Goal: Check status: Check status

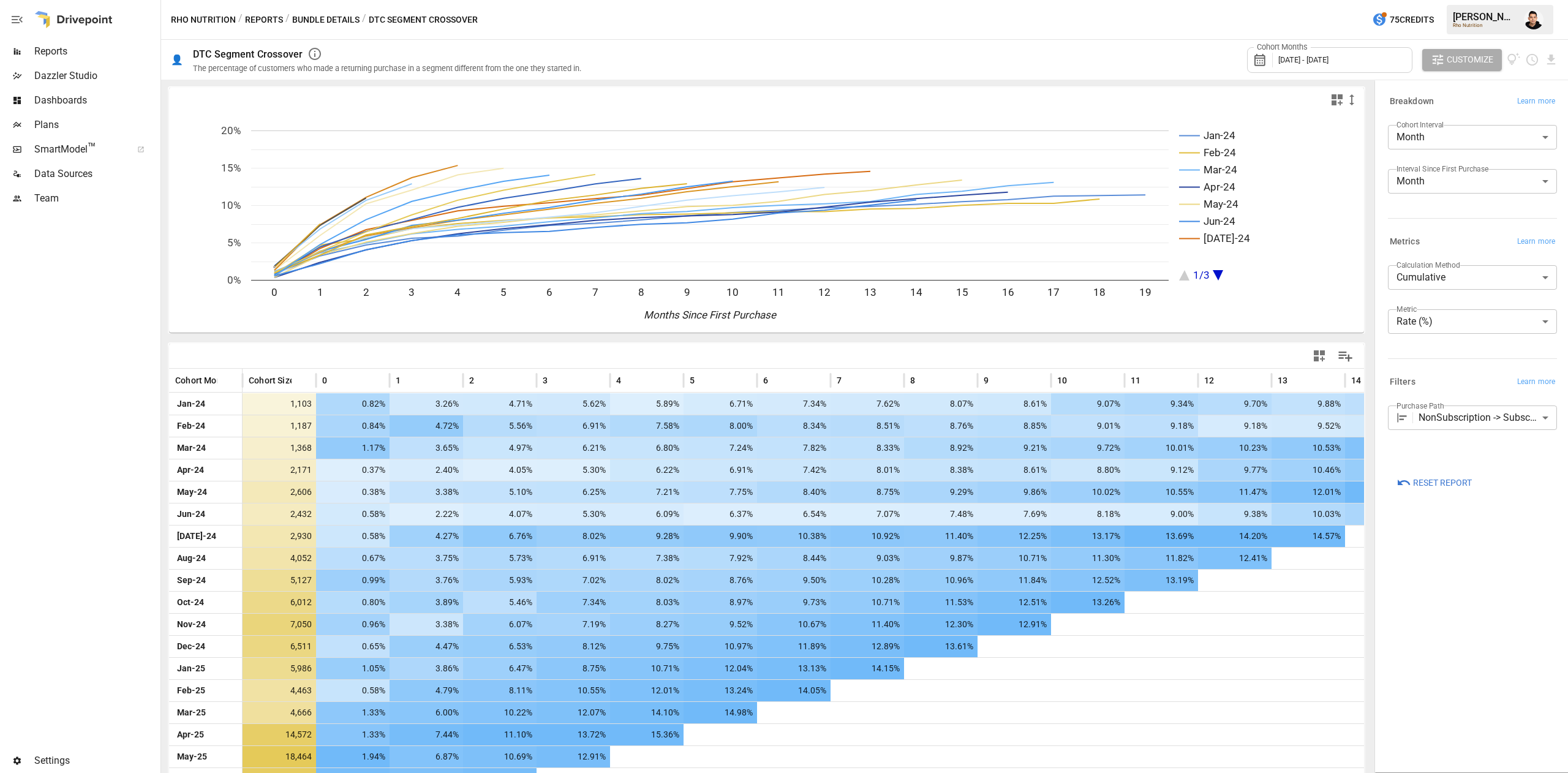
click at [69, 49] on span "Reports" at bounding box center [96, 52] width 124 height 15
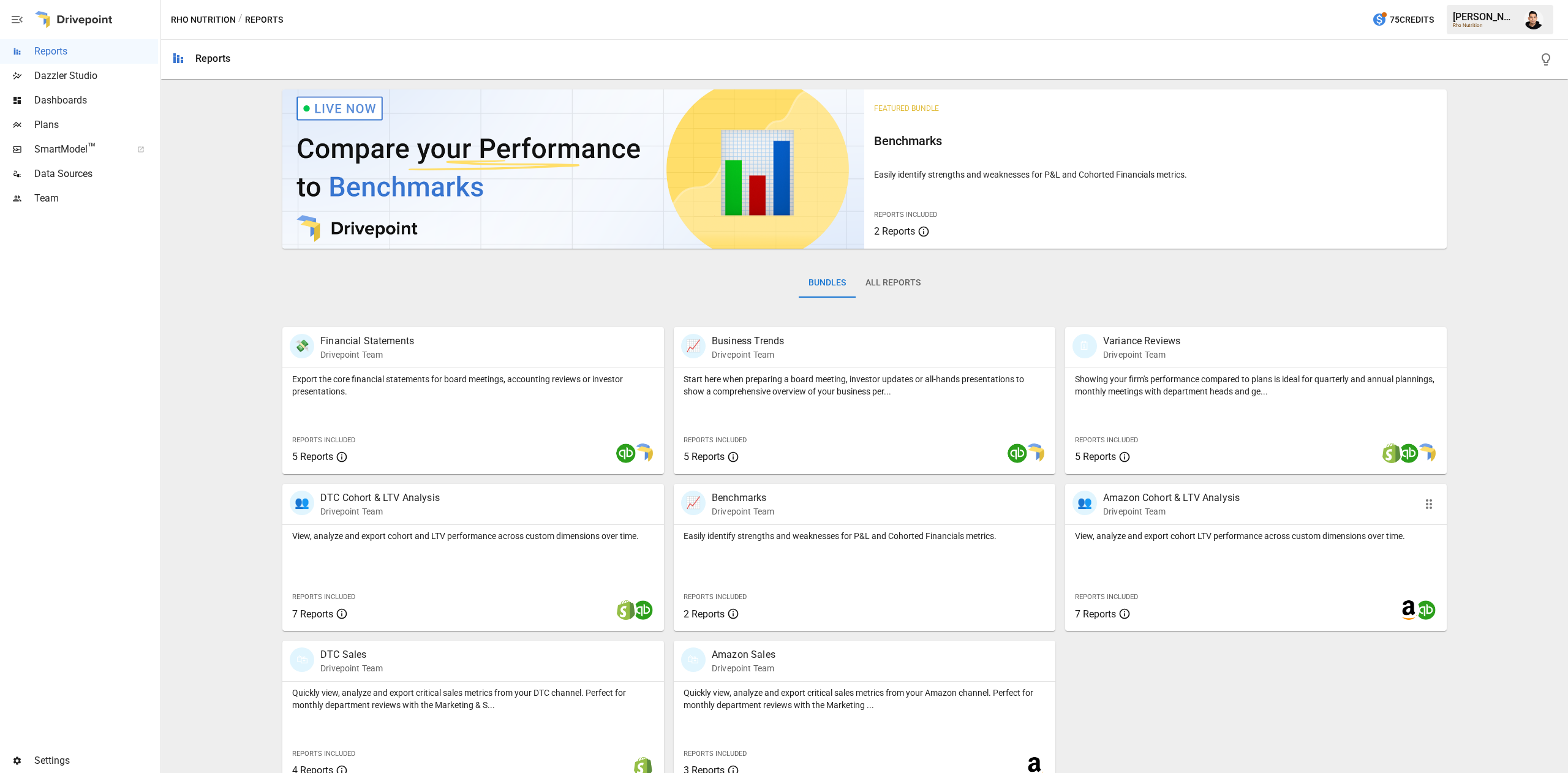
click at [1162, 540] on p "View, analyze and export cohort LTV performance across custom dimensions over t…" at bounding box center [1256, 536] width 362 height 12
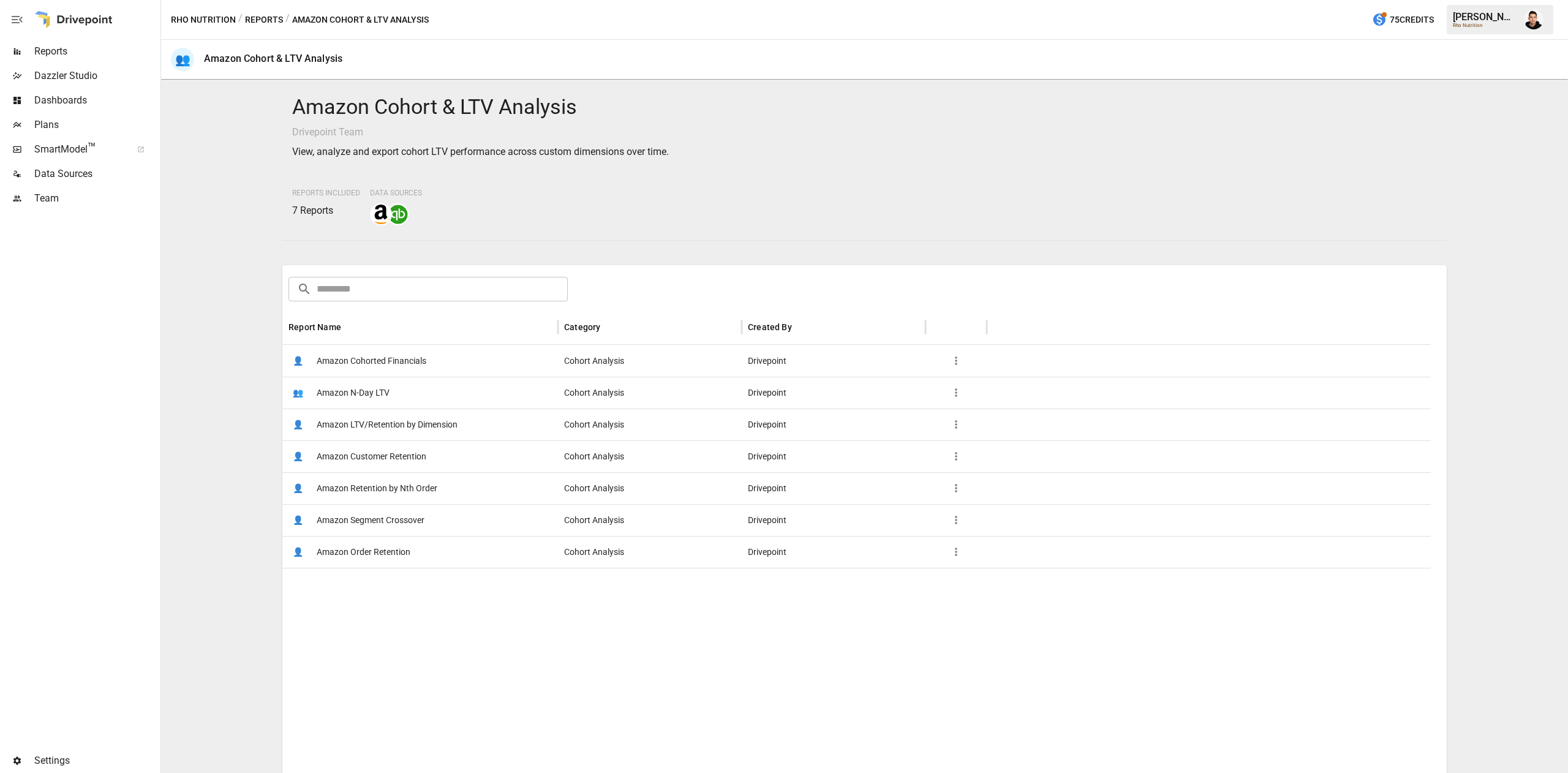
click at [457, 464] on div "👤 Amazon Customer Retention" at bounding box center [420, 456] width 275 height 32
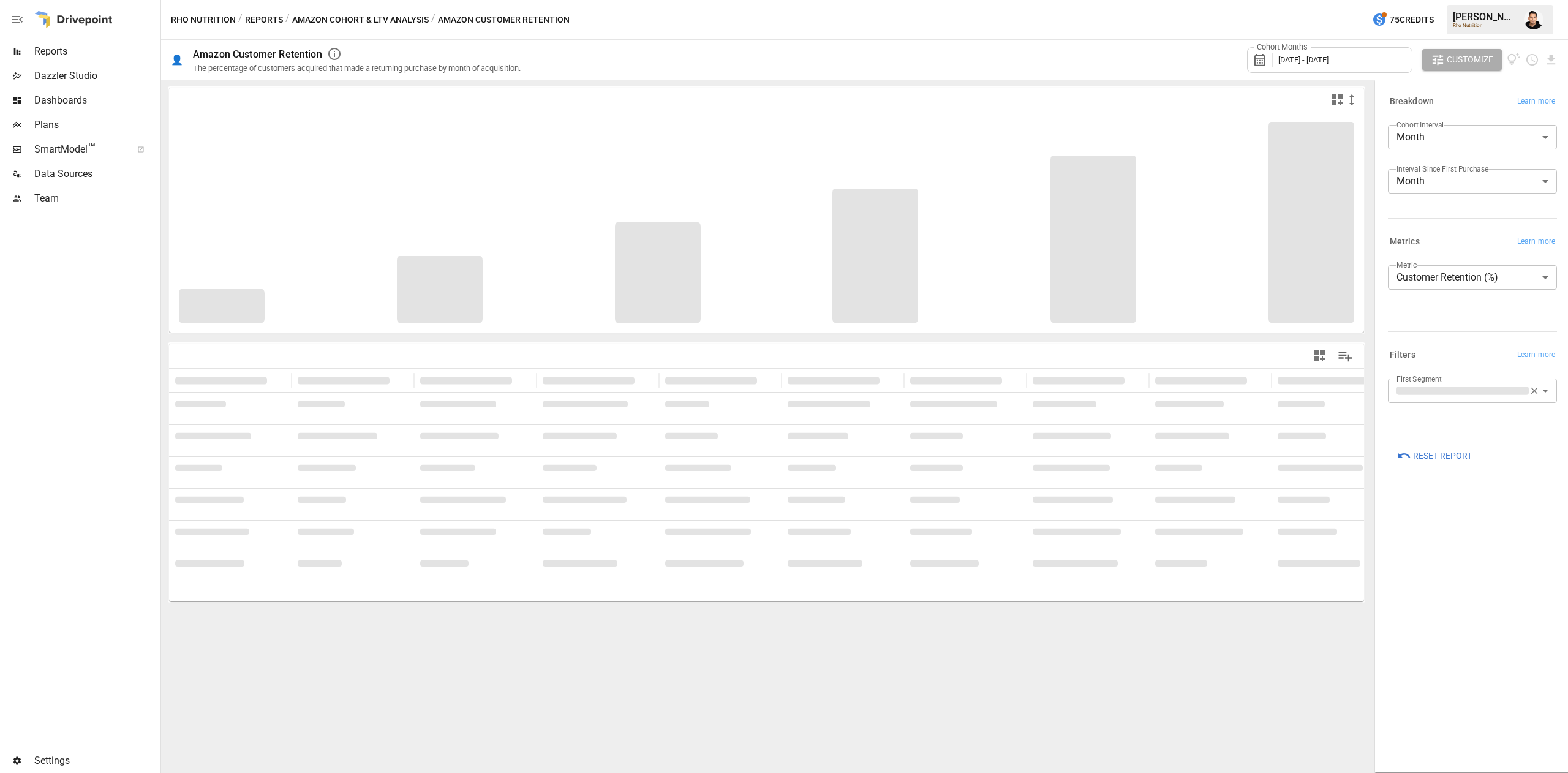
click at [1329, 60] on span "[DATE] - [DATE]" at bounding box center [1303, 59] width 50 height 9
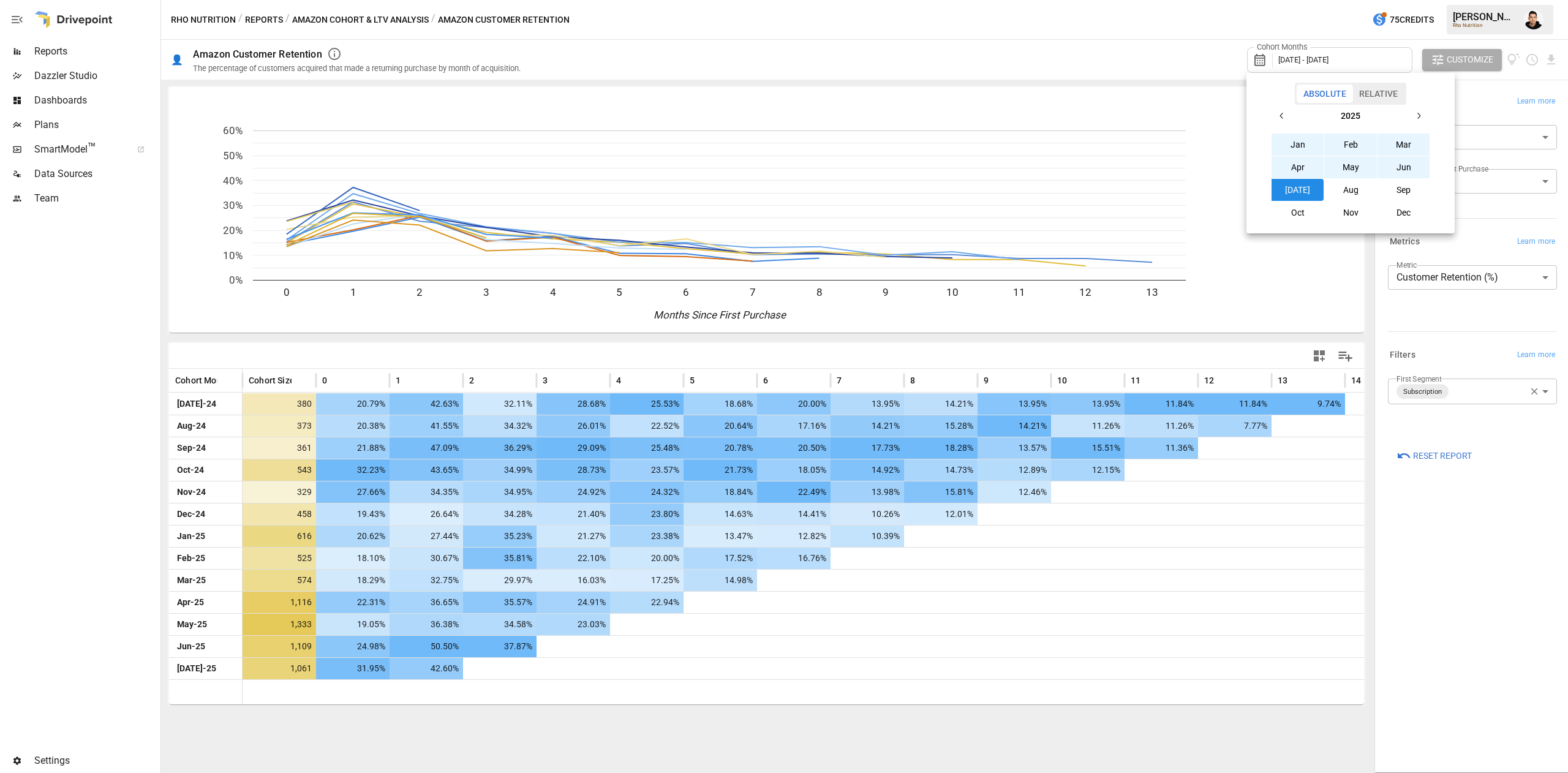
click at [1290, 111] on button "button" at bounding box center [1281, 115] width 22 height 22
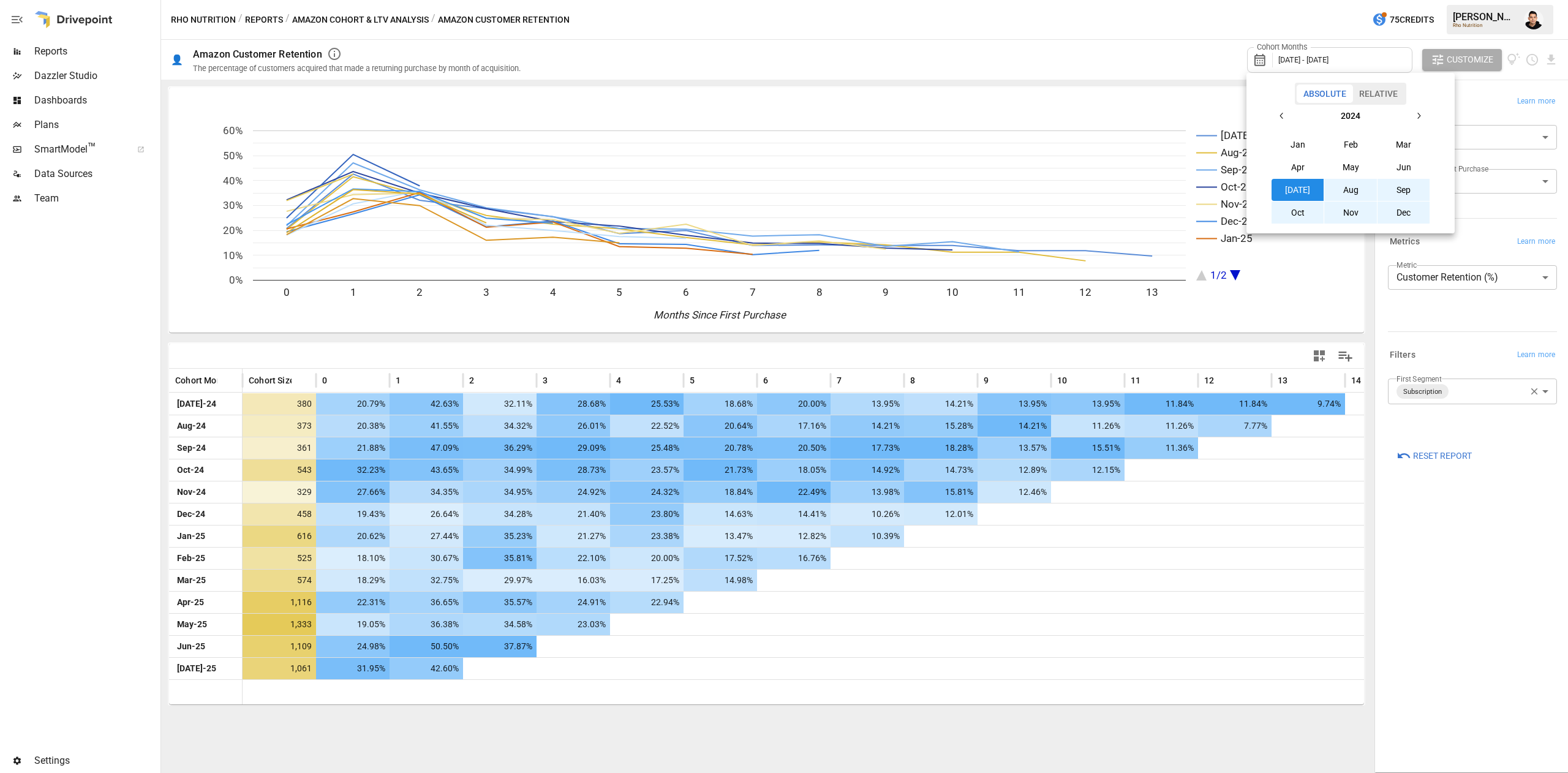
click at [1295, 147] on button "Jan" at bounding box center [1298, 144] width 53 height 22
click at [1414, 120] on icon "button" at bounding box center [1419, 116] width 10 height 10
click at [1417, 206] on button "Dec" at bounding box center [1404, 212] width 53 height 22
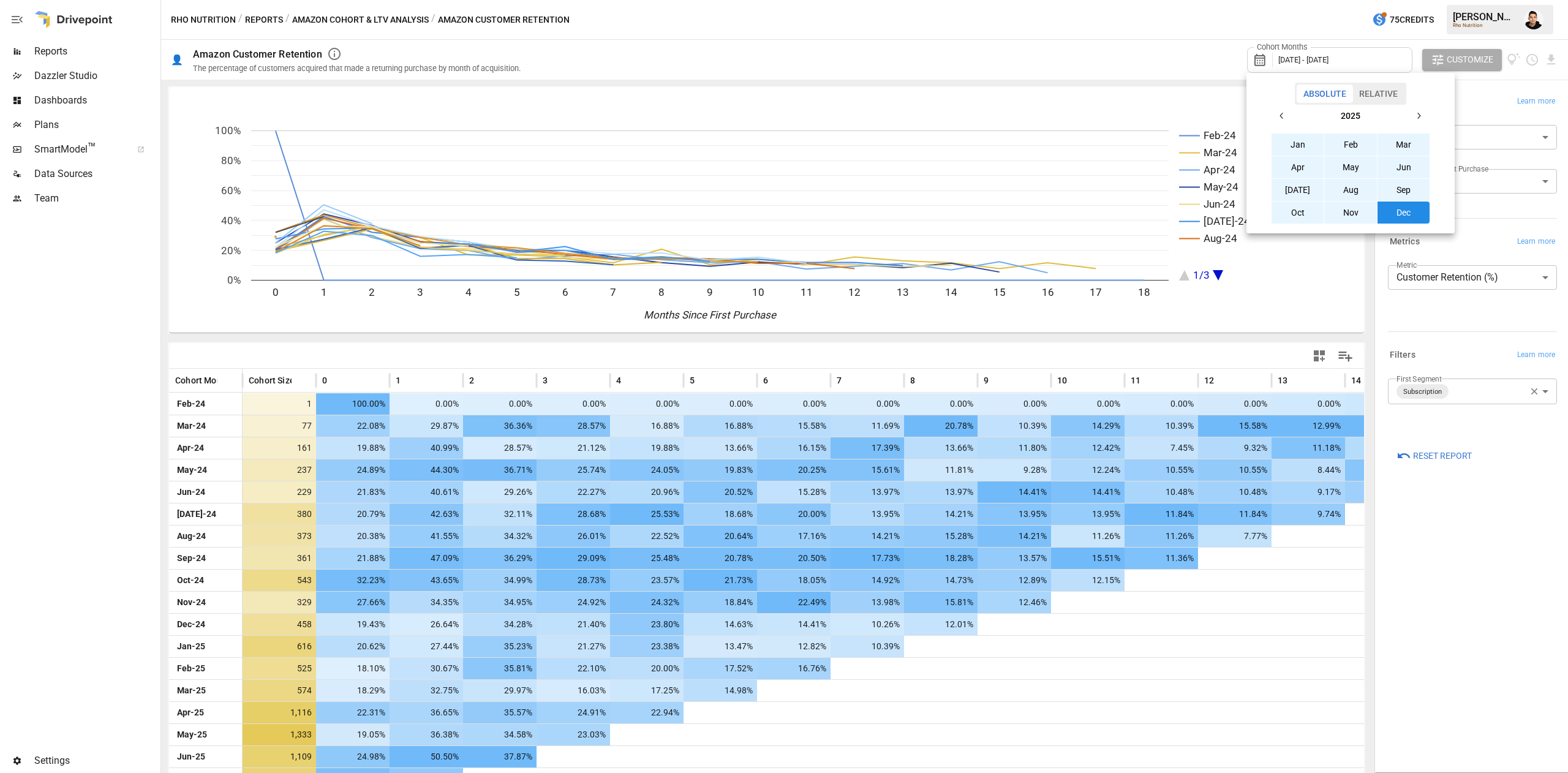
click at [1484, 588] on div at bounding box center [784, 386] width 1568 height 773
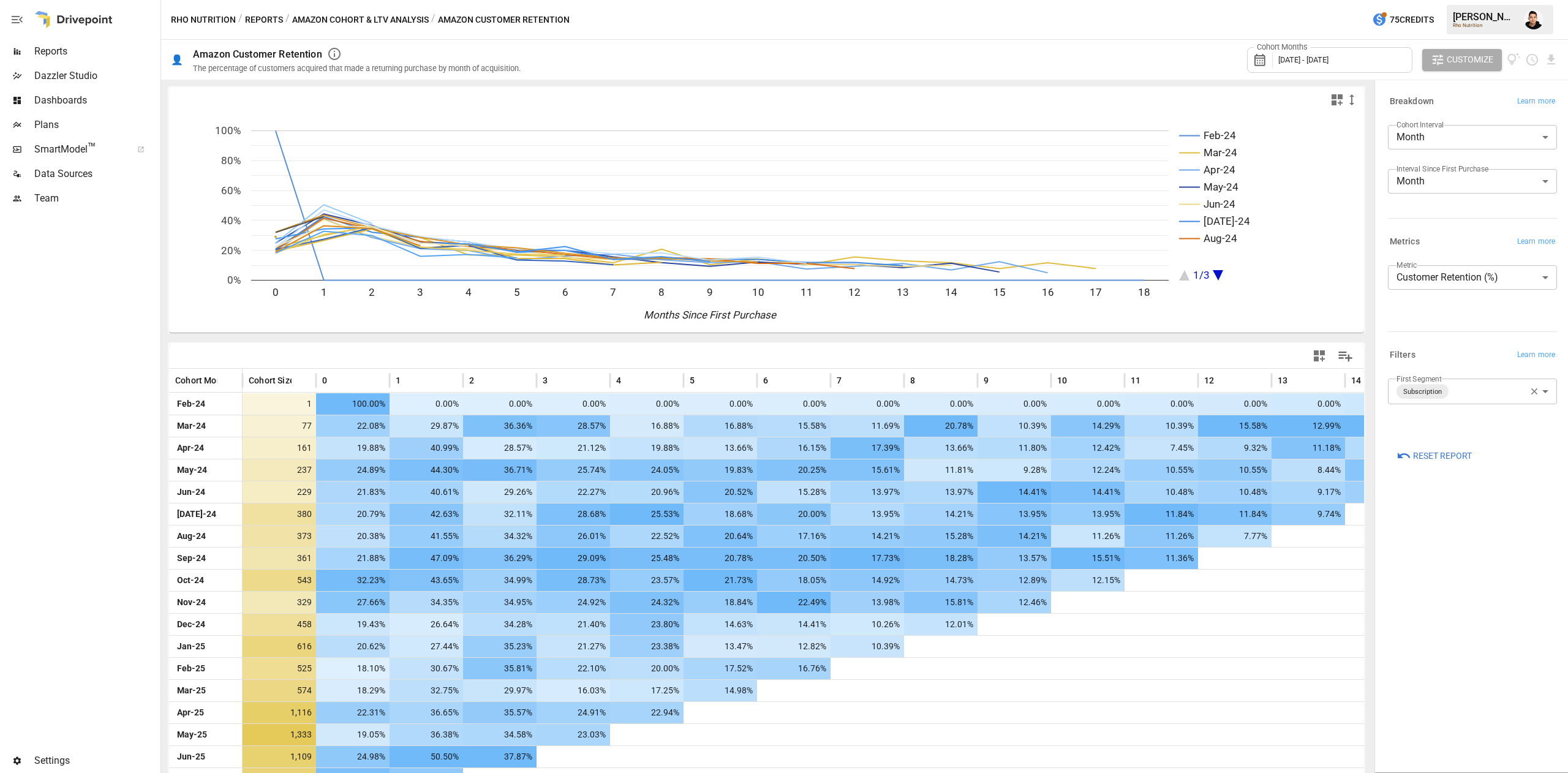
scroll to position [64, 0]
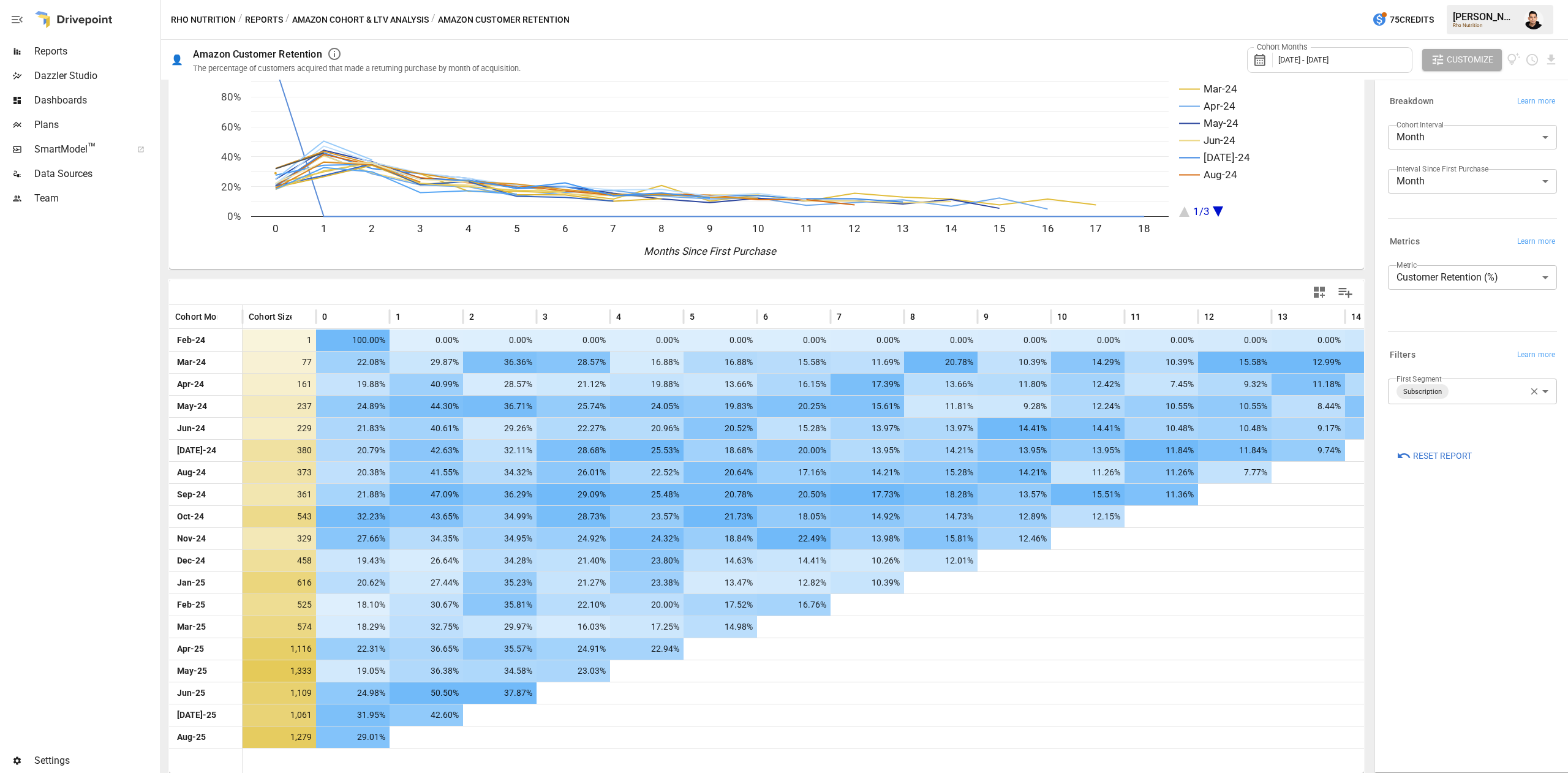
click at [1493, 610] on div "**********" at bounding box center [1472, 426] width 189 height 686
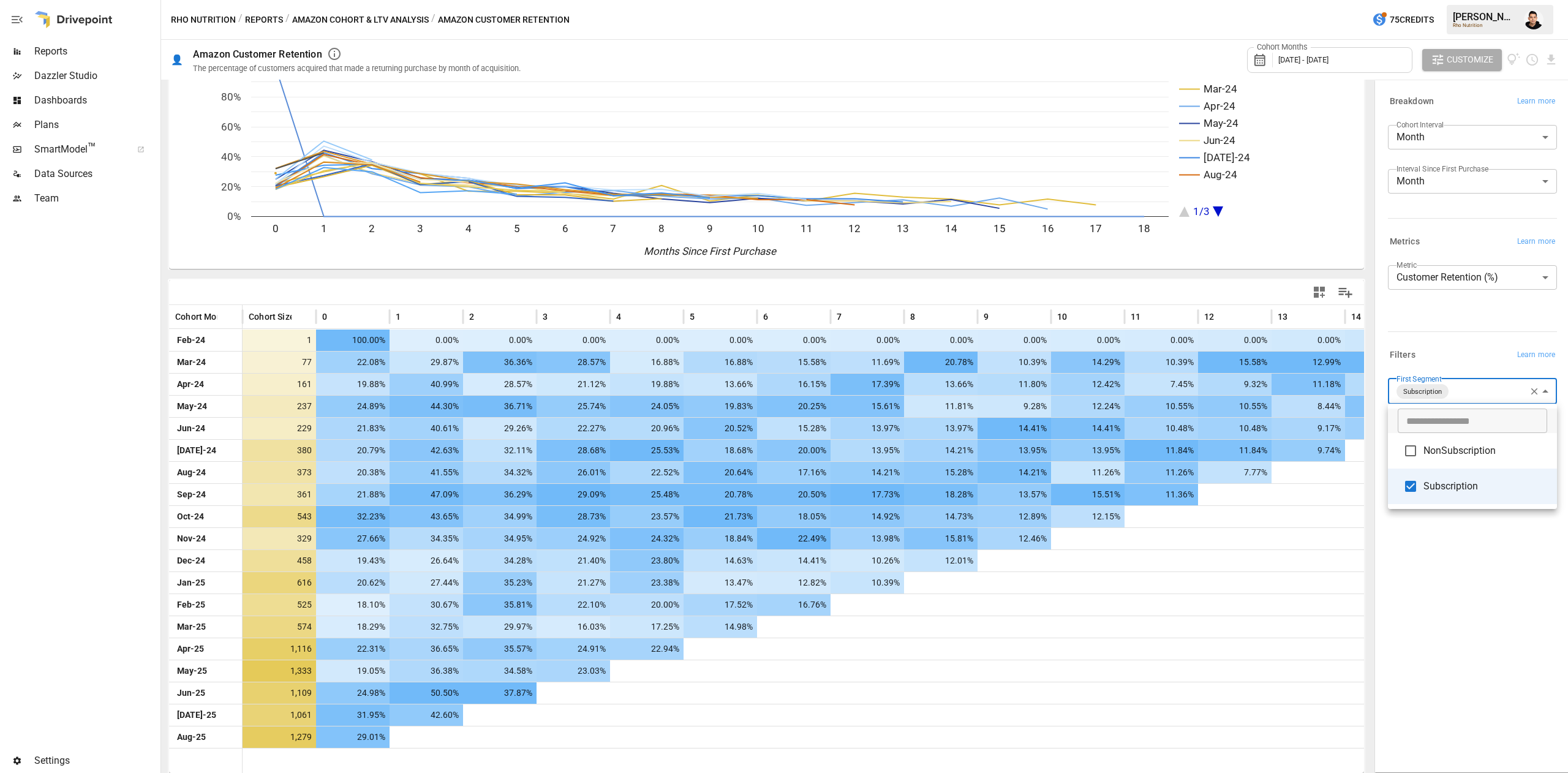
click at [1451, 0] on body "Reports Dazzler Studio Dashboards Plans SmartModel ™ Data Sources Team Settings…" at bounding box center [784, 0] width 1568 height 0
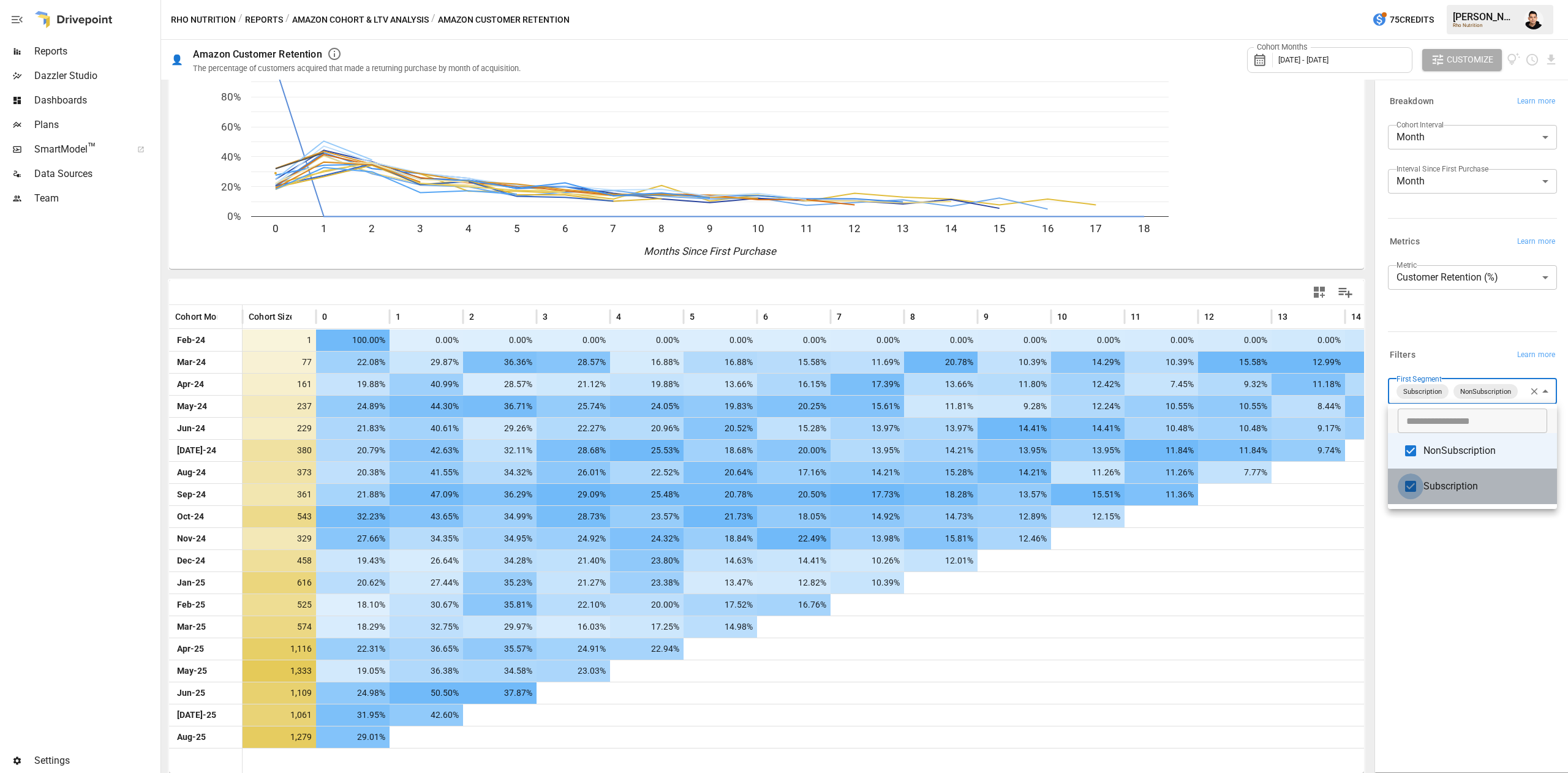
type input "**********"
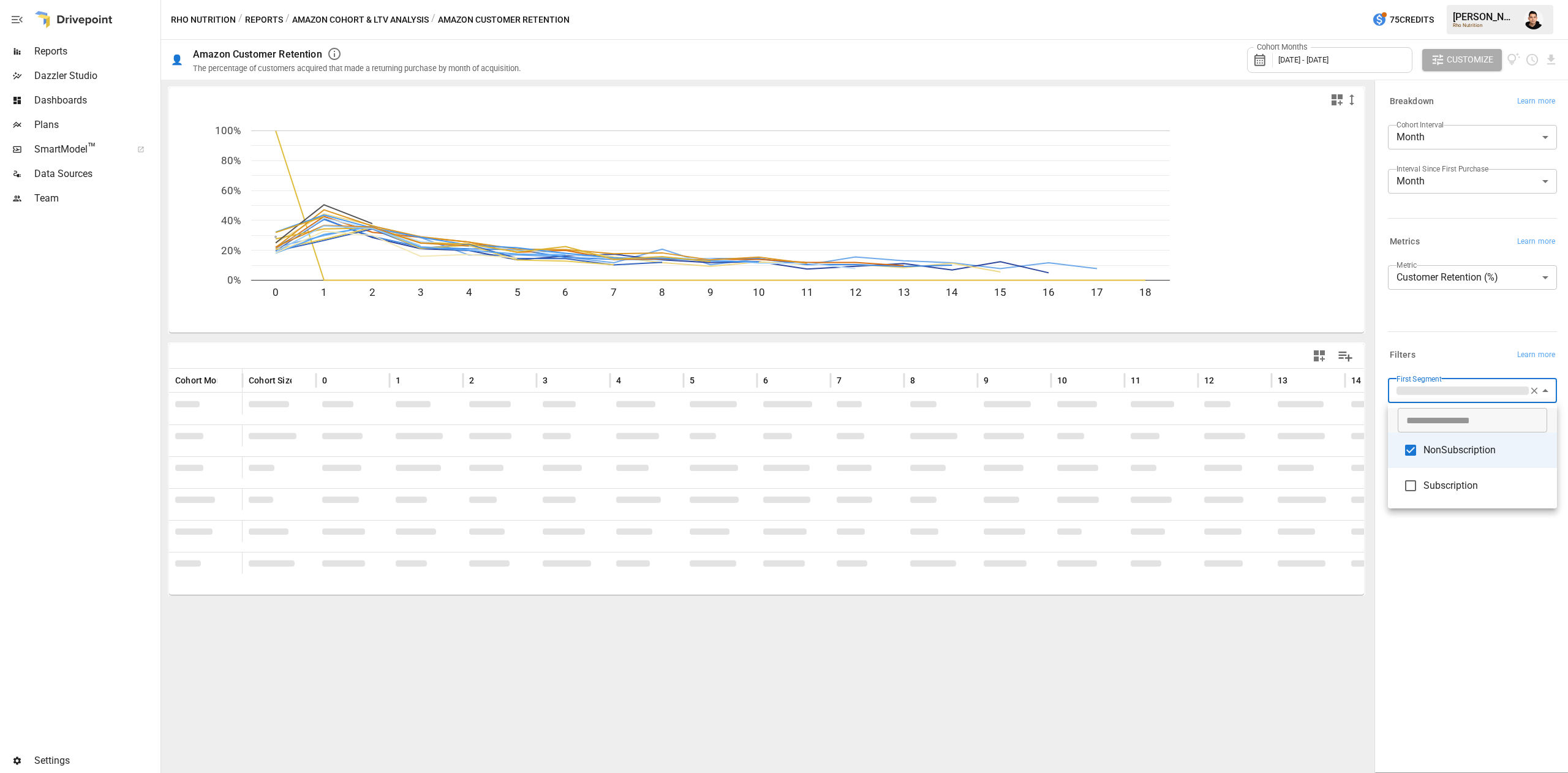
click at [1453, 612] on div at bounding box center [784, 386] width 1568 height 773
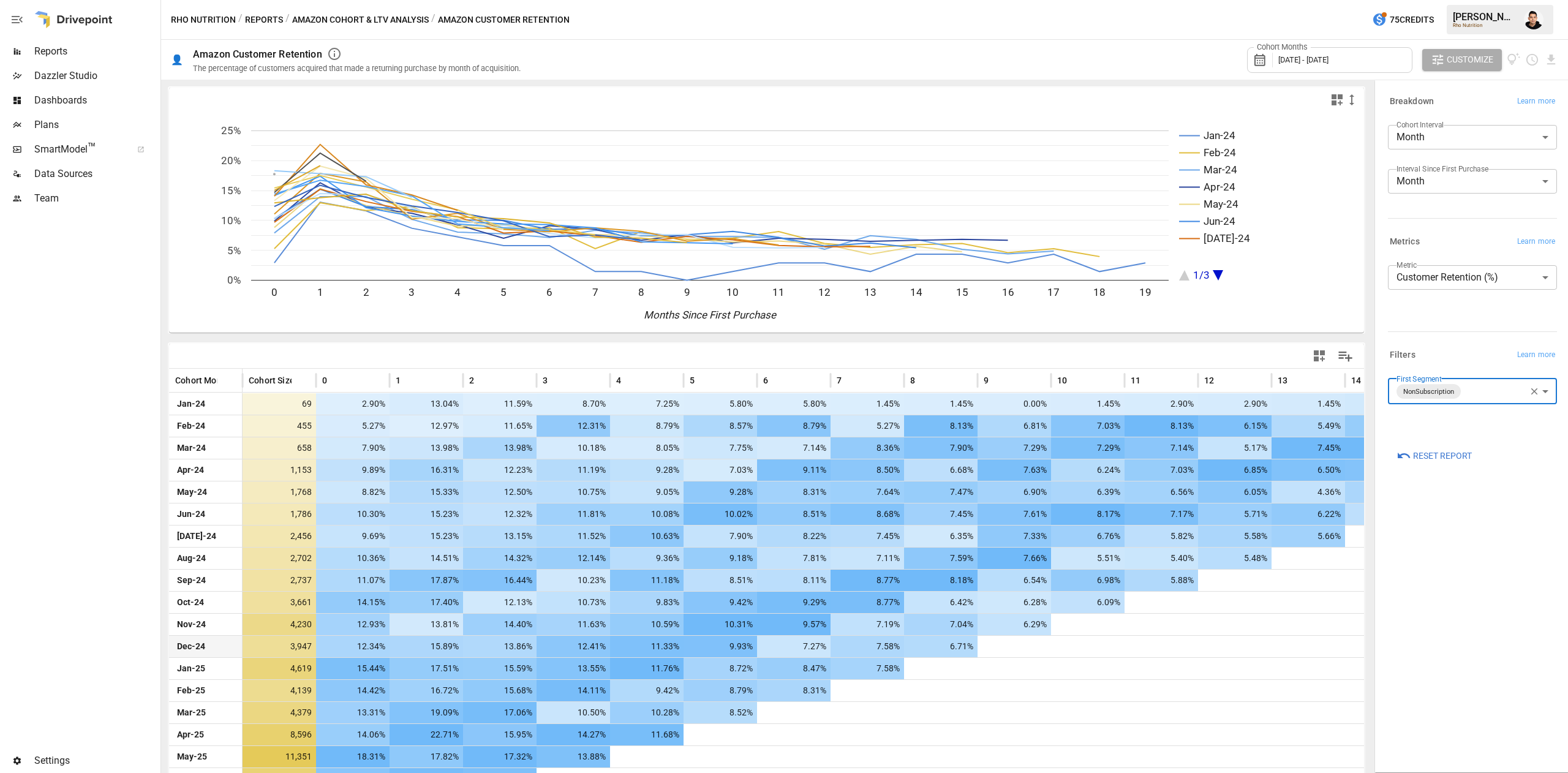
scroll to position [86, 0]
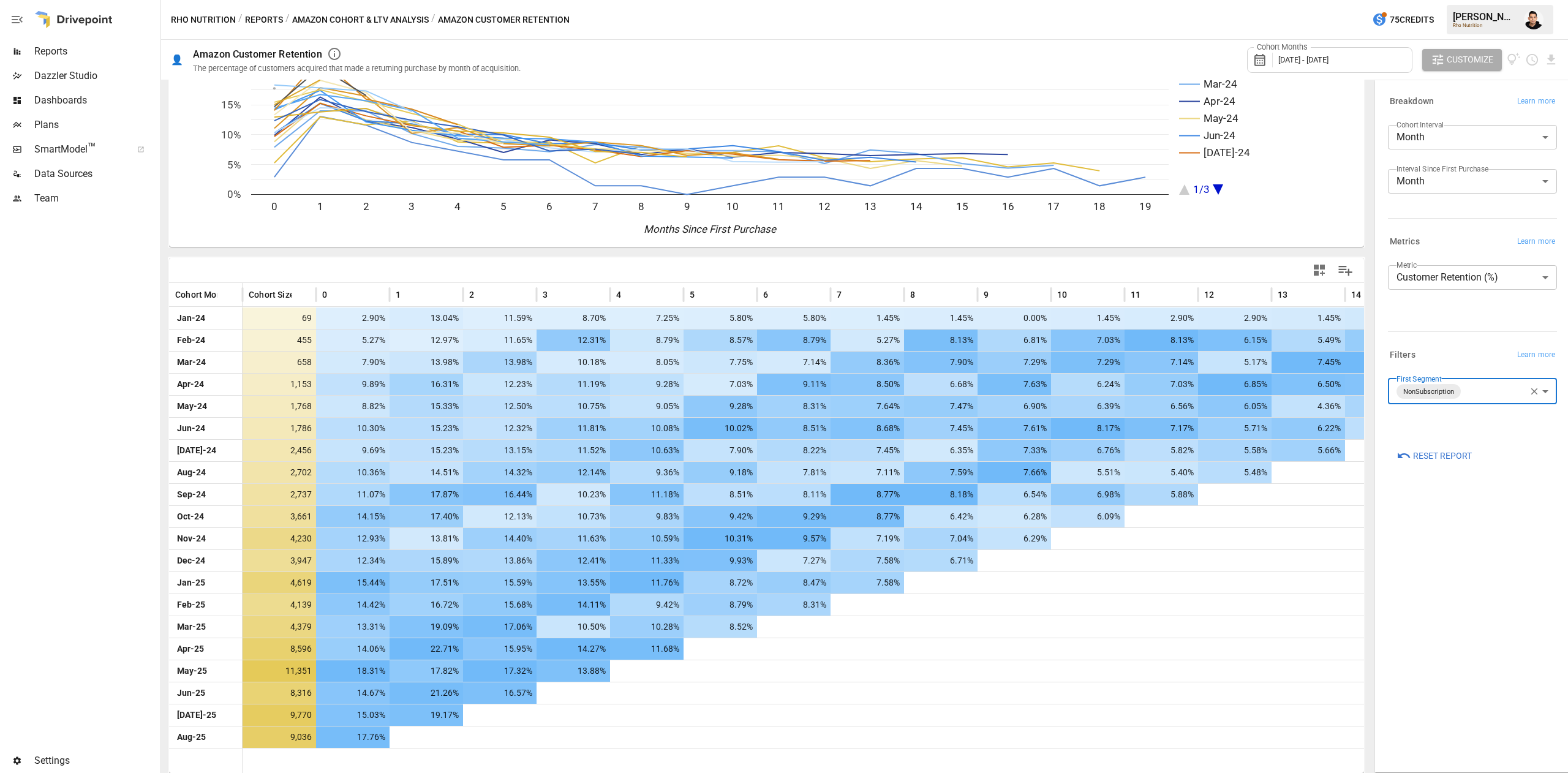
click at [1497, 639] on div "**********" at bounding box center [1472, 426] width 189 height 686
